Goal: Communication & Community: Answer question/provide support

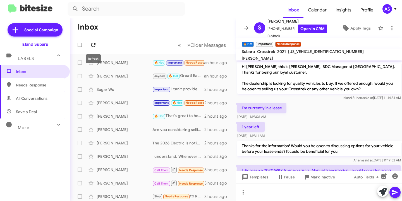
scroll to position [190, 0]
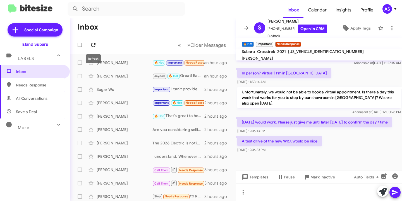
click at [96, 44] on icon at bounding box center [93, 45] width 4 height 4
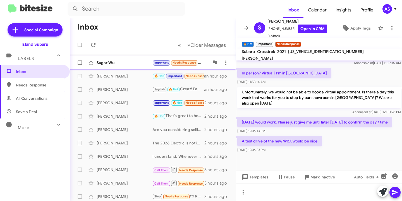
click at [125, 60] on div "Sugar Wu Important Needs Response Hi I'm glad you give me a hand Do I suppose t…" at bounding box center [152, 62] width 157 height 11
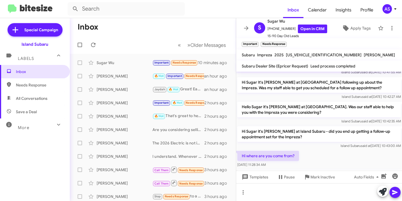
scroll to position [285, 0]
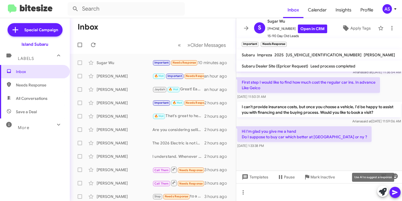
click at [379, 192] on icon at bounding box center [383, 192] width 8 height 8
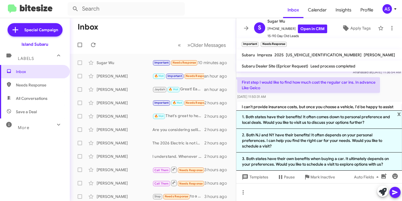
drag, startPoint x: 329, startPoint y: 149, endPoint x: 325, endPoint y: 149, distance: 3.4
click at [327, 149] on li "2. Both NJ and NY have their benefits! It often depends on your personal prefer…" at bounding box center [319, 141] width 166 height 24
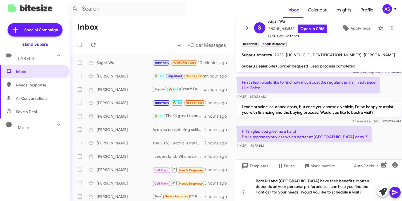
click at [397, 191] on icon at bounding box center [395, 192] width 7 height 7
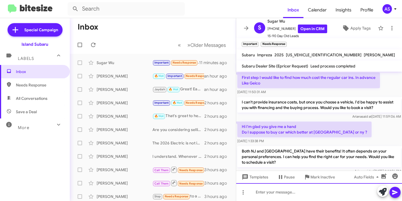
scroll to position [311, 0]
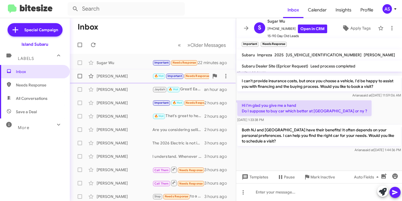
click at [105, 74] on div "[PERSON_NAME]" at bounding box center [125, 76] width 56 height 6
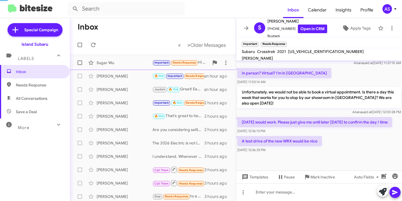
scroll to position [190, 0]
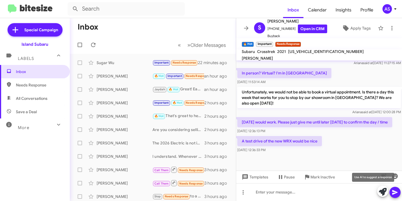
click at [379, 191] on icon at bounding box center [383, 192] width 8 height 8
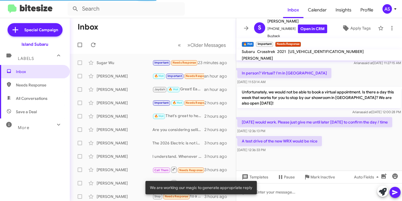
scroll to position [245, 0]
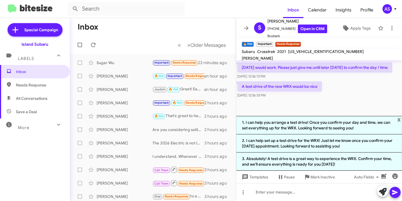
click at [363, 129] on li "1. I can help you arrange a test drive! Once you confirm your day and time, we …" at bounding box center [319, 125] width 166 height 18
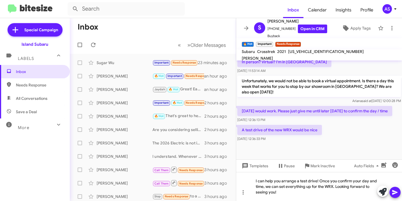
click at [392, 192] on icon at bounding box center [395, 192] width 7 height 7
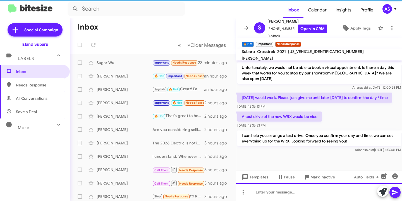
scroll to position [216, 0]
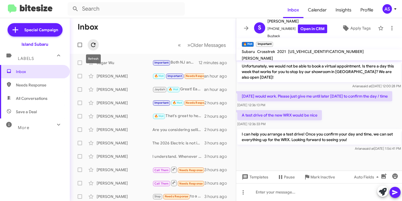
click at [97, 42] on span at bounding box center [93, 45] width 11 height 7
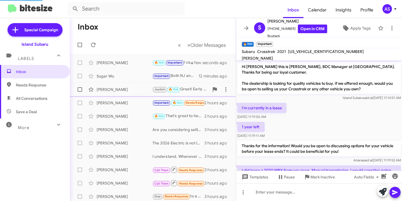
scroll to position [205, 0]
